Goal: Transaction & Acquisition: Purchase product/service

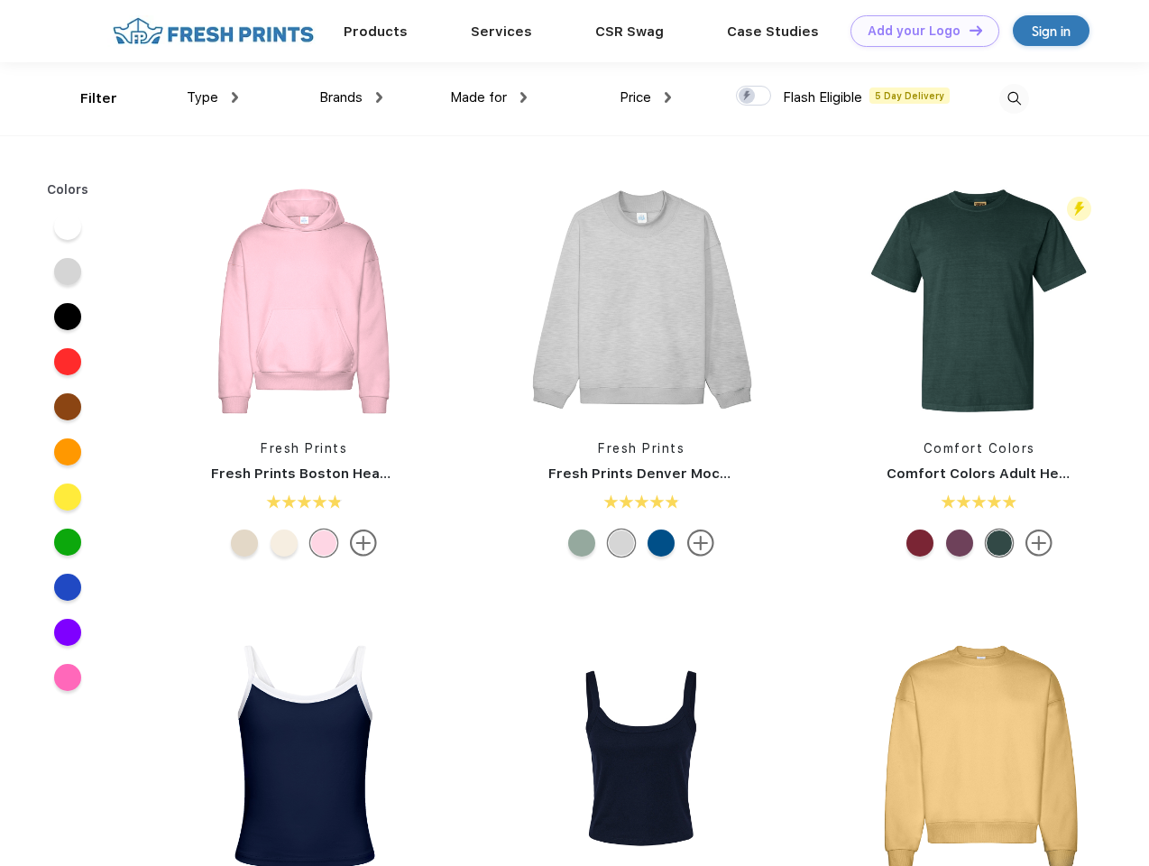
click at [918, 31] on link "Add your Logo Design Tool" at bounding box center [925, 31] width 149 height 32
click at [0, 0] on div "Design Tool" at bounding box center [0, 0] width 0 height 0
click at [968, 30] on link "Add your Logo Design Tool" at bounding box center [925, 31] width 149 height 32
click at [87, 98] on div "Filter" at bounding box center [98, 98] width 37 height 21
click at [213, 97] on span "Type" at bounding box center [203, 97] width 32 height 16
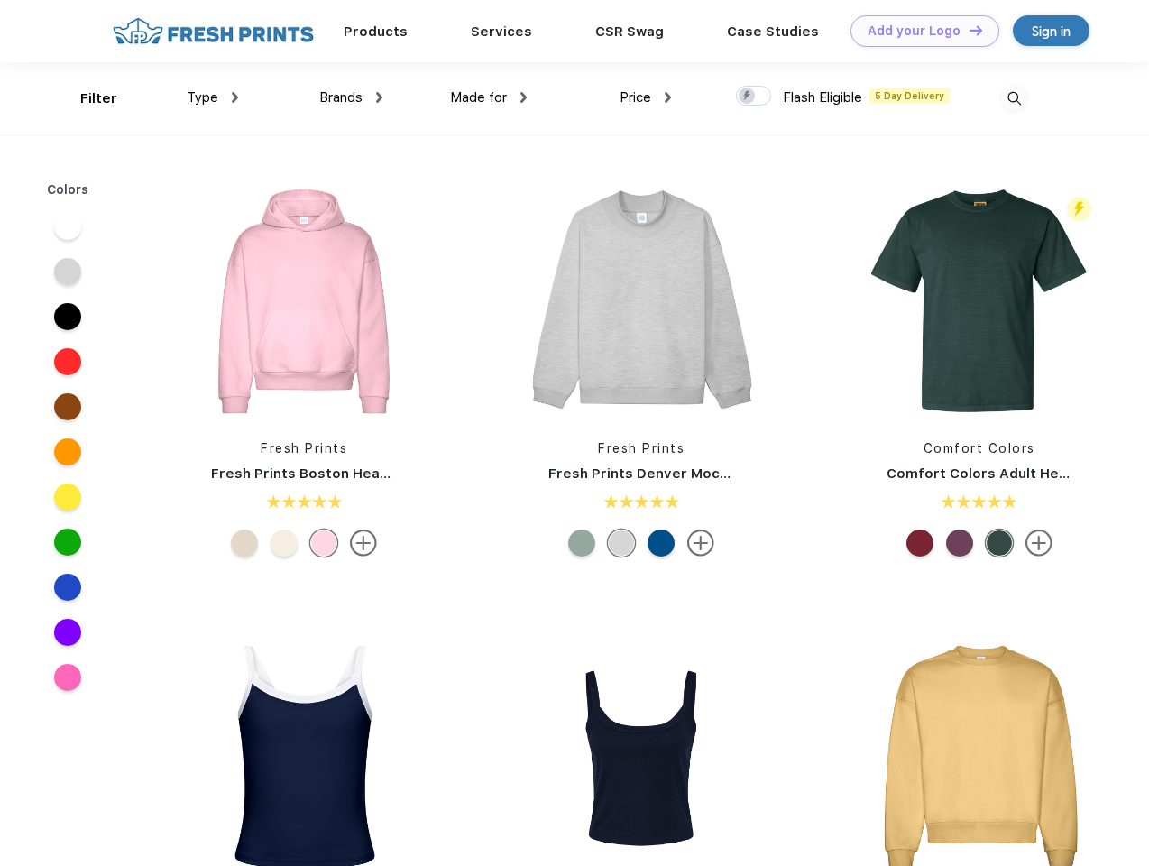
click at [351, 97] on span "Brands" at bounding box center [340, 97] width 43 height 16
click at [489, 97] on span "Made for" at bounding box center [478, 97] width 57 height 16
click at [646, 97] on span "Price" at bounding box center [636, 97] width 32 height 16
click at [754, 97] on div at bounding box center [753, 96] width 35 height 20
click at [748, 97] on input "checkbox" at bounding box center [742, 91] width 12 height 12
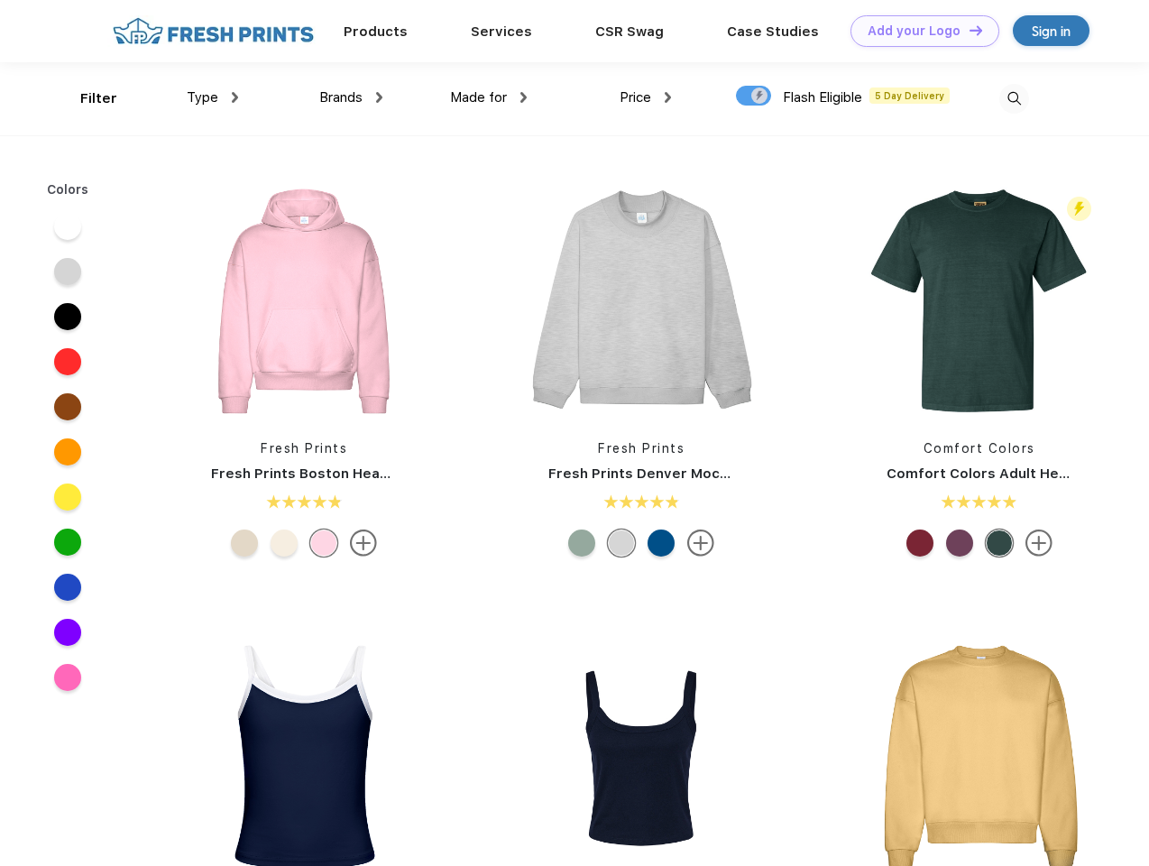
click at [1014, 98] on img at bounding box center [1014, 99] width 30 height 30
